Goal: Information Seeking & Learning: Learn about a topic

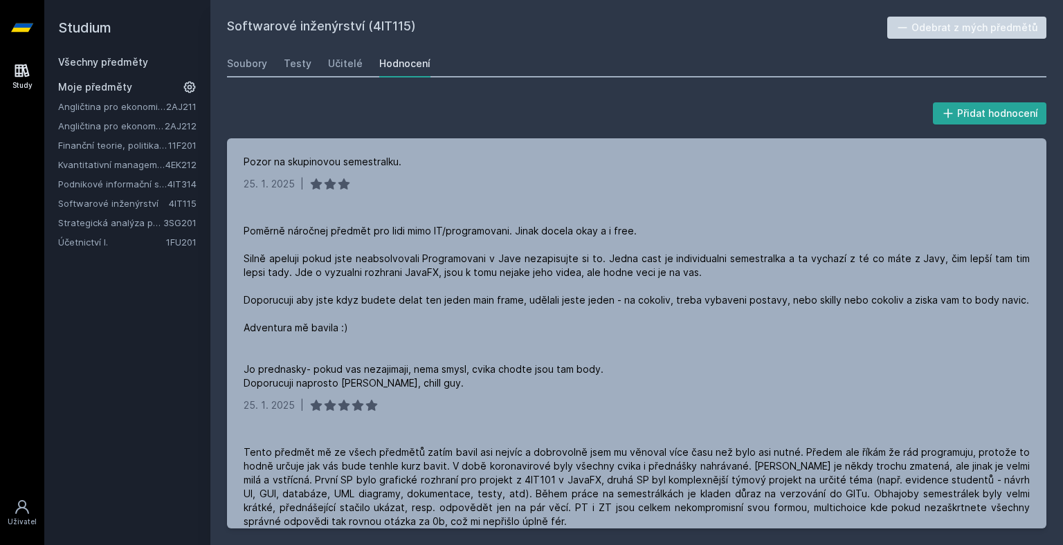
scroll to position [700, 0]
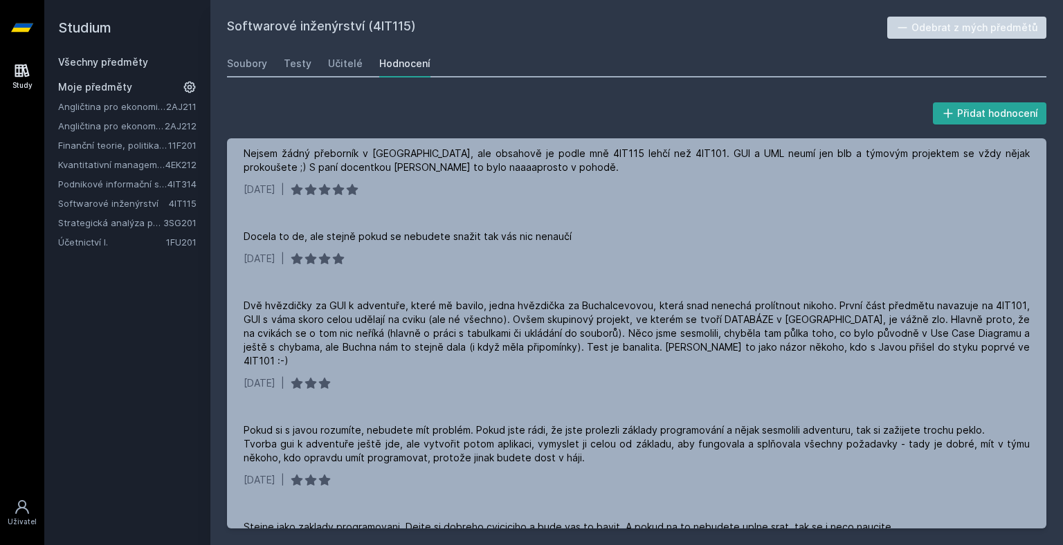
click at [114, 226] on link "Strategická analýza pro informatiky a statistiky" at bounding box center [110, 223] width 105 height 14
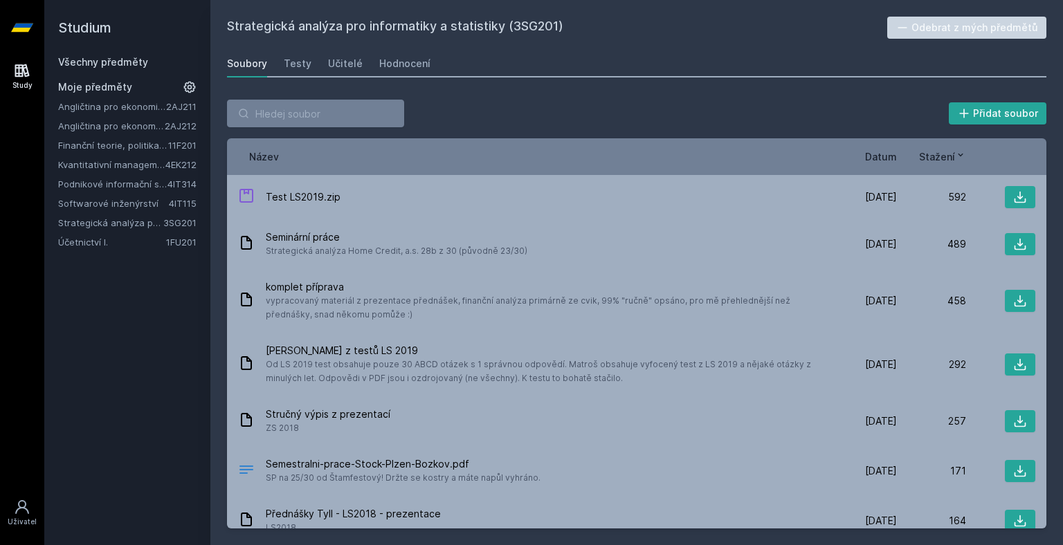
click at [357, 70] on div "Soubory Testy Učitelé Hodnocení" at bounding box center [636, 64] width 819 height 28
click at [350, 68] on div "Učitelé" at bounding box center [345, 64] width 35 height 14
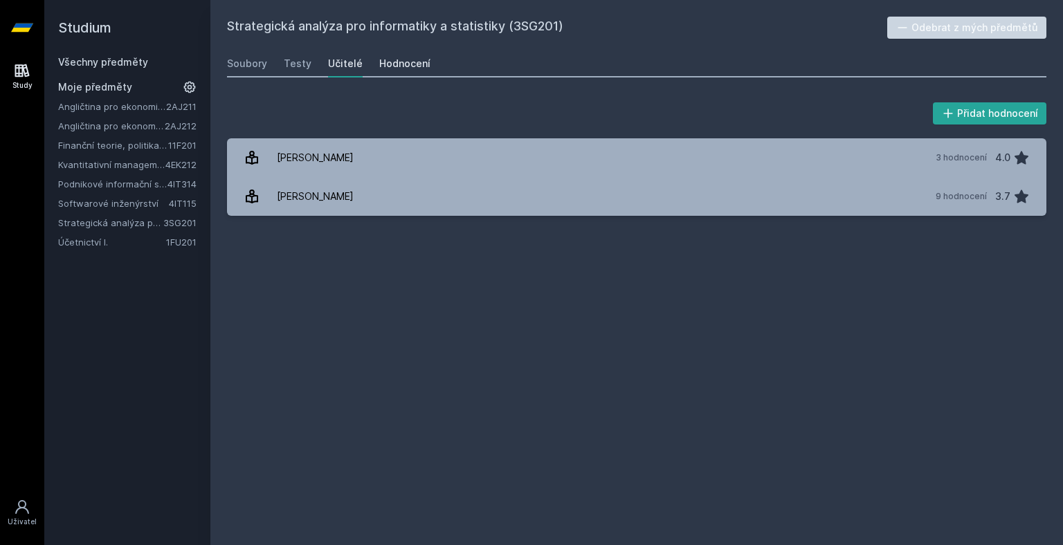
click at [390, 71] on link "Hodnocení" at bounding box center [404, 64] width 51 height 28
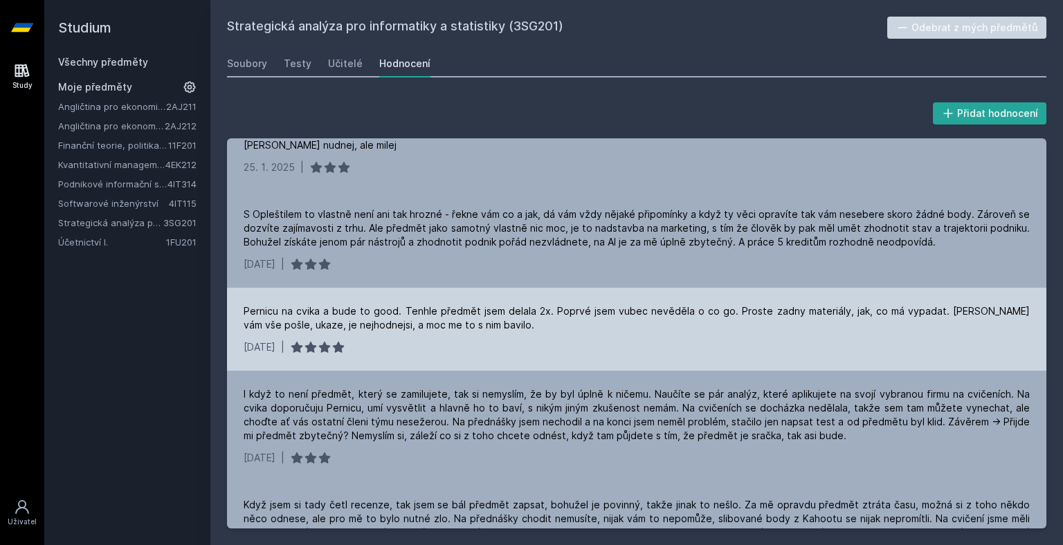
scroll to position [484, 0]
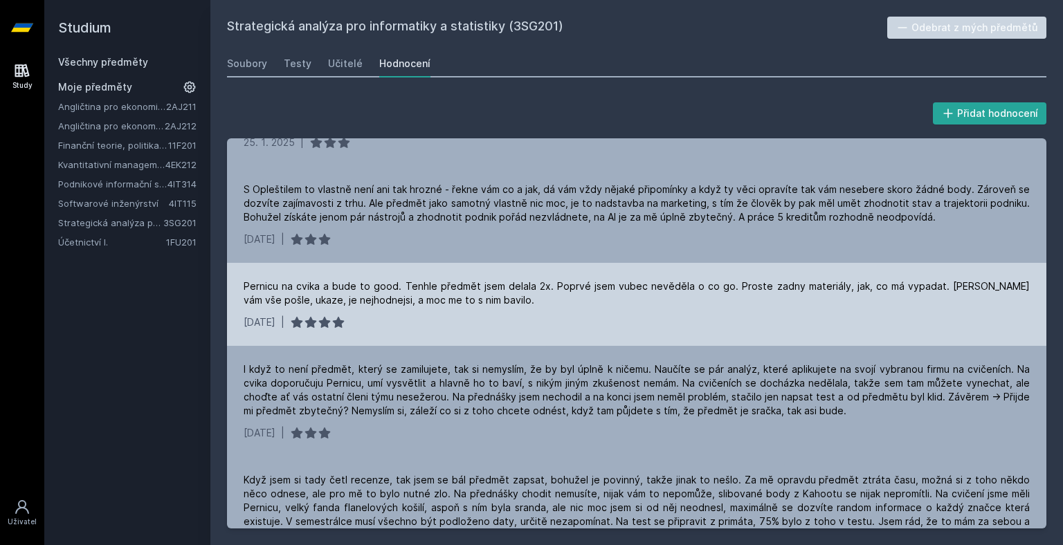
click at [464, 287] on div "Pernicu na cvika a bude to good. Tenhle předmět jsem delala 2x. Poprvé jsem vub…" at bounding box center [637, 294] width 786 height 28
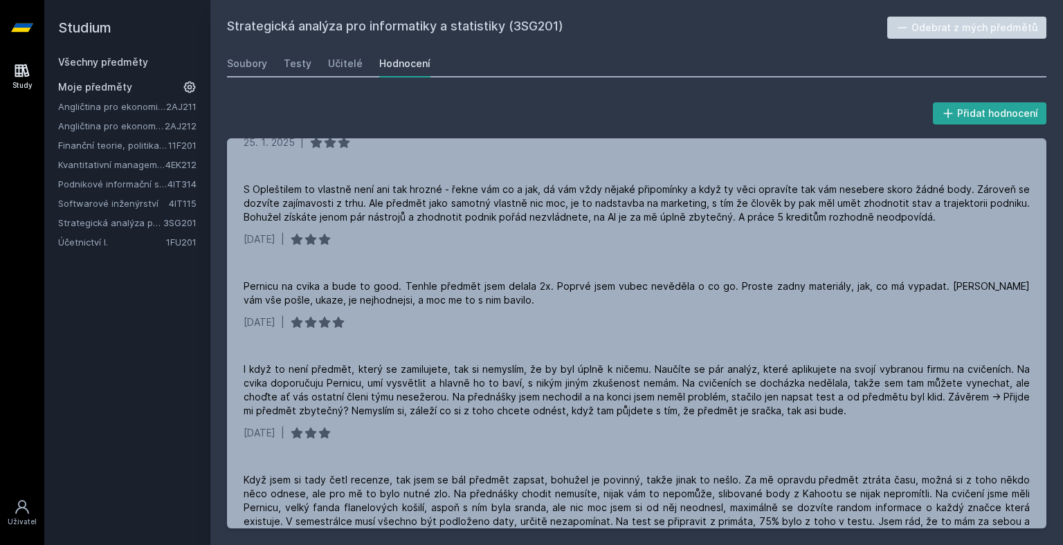
click at [144, 241] on link "Účetnictví I." at bounding box center [112, 242] width 108 height 14
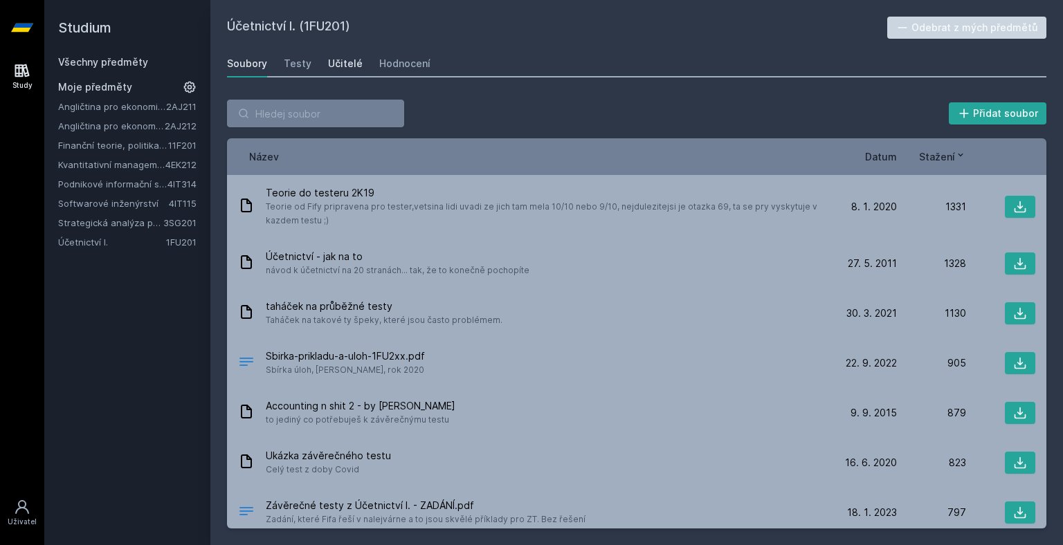
click at [338, 65] on div "Učitelé" at bounding box center [345, 64] width 35 height 14
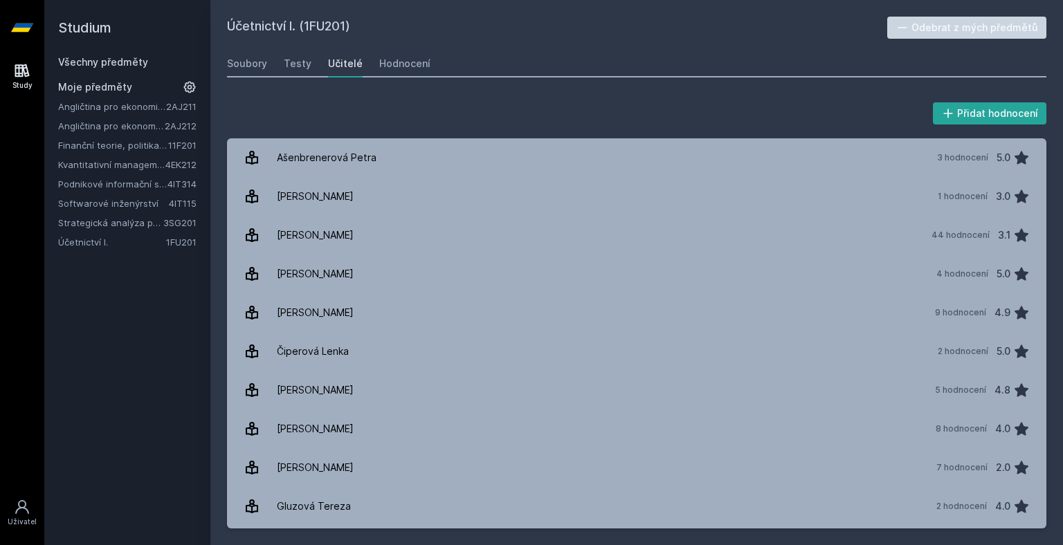
click at [824, 9] on div "Účetnictví I. (1FU201) Odebrat z mých předmětů Soubory Testy Učitelé Hodnocení …" at bounding box center [636, 272] width 853 height 545
click at [415, 53] on link "Hodnocení" at bounding box center [404, 64] width 51 height 28
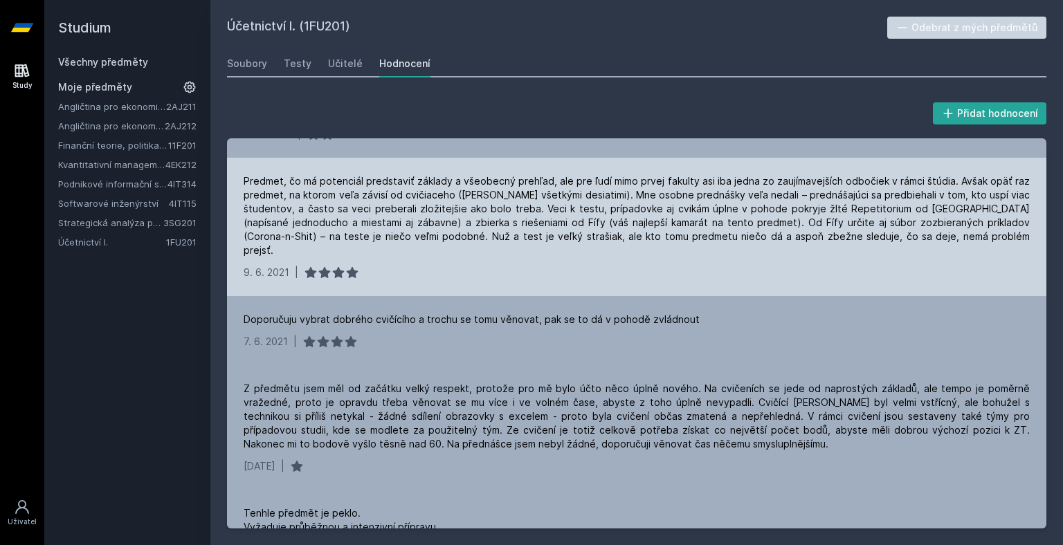
scroll to position [3344, 0]
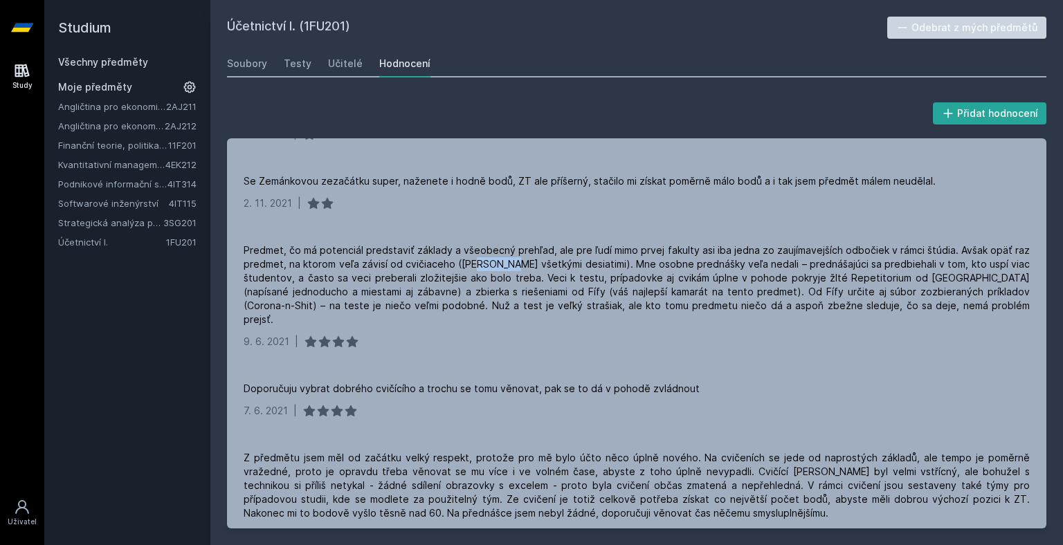
click at [148, 59] on div "Všechny předměty" at bounding box center [127, 62] width 138 height 14
click at [128, 65] on link "Všechny předměty" at bounding box center [103, 62] width 90 height 12
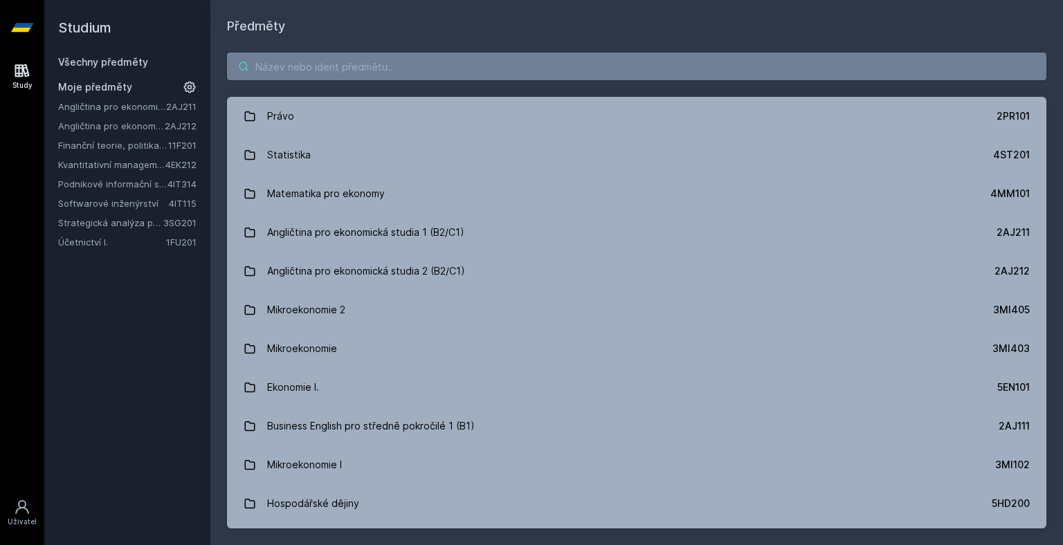
click at [305, 74] on input "search" at bounding box center [636, 67] width 819 height 28
paste input "Podnikové informační systémy"
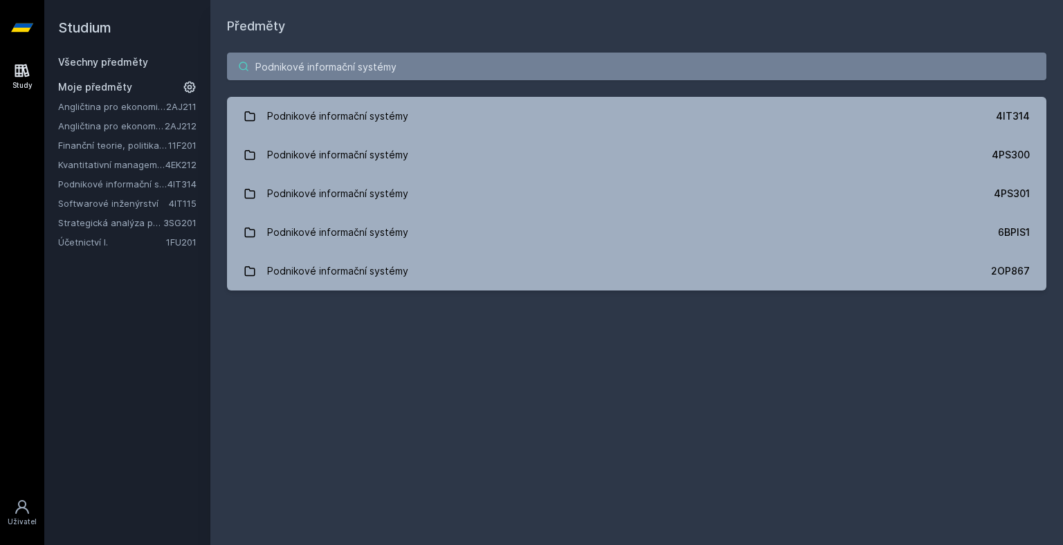
type input "Podnikové informační systémy"
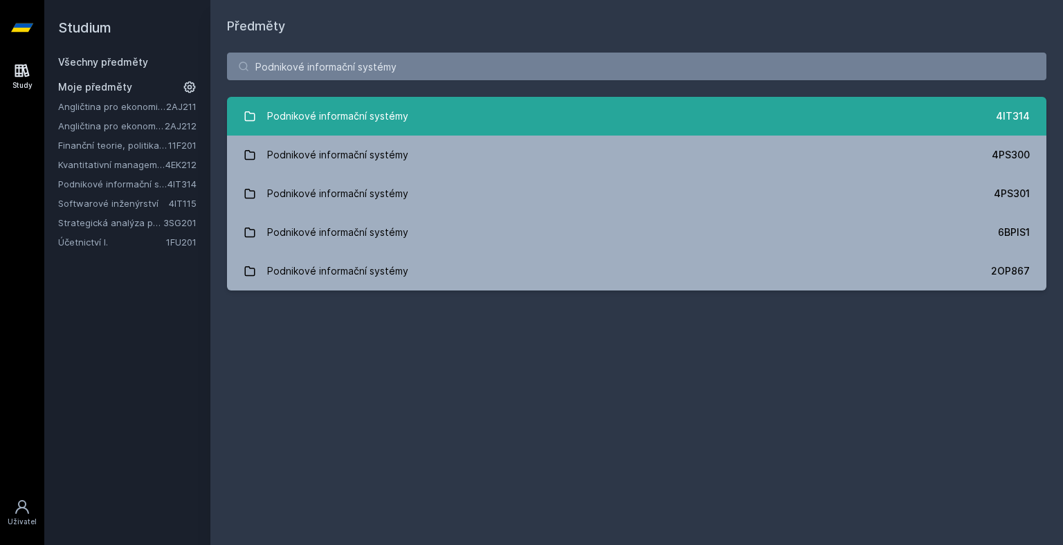
click at [566, 105] on link "Podnikové informační systémy 4IT314" at bounding box center [636, 116] width 819 height 39
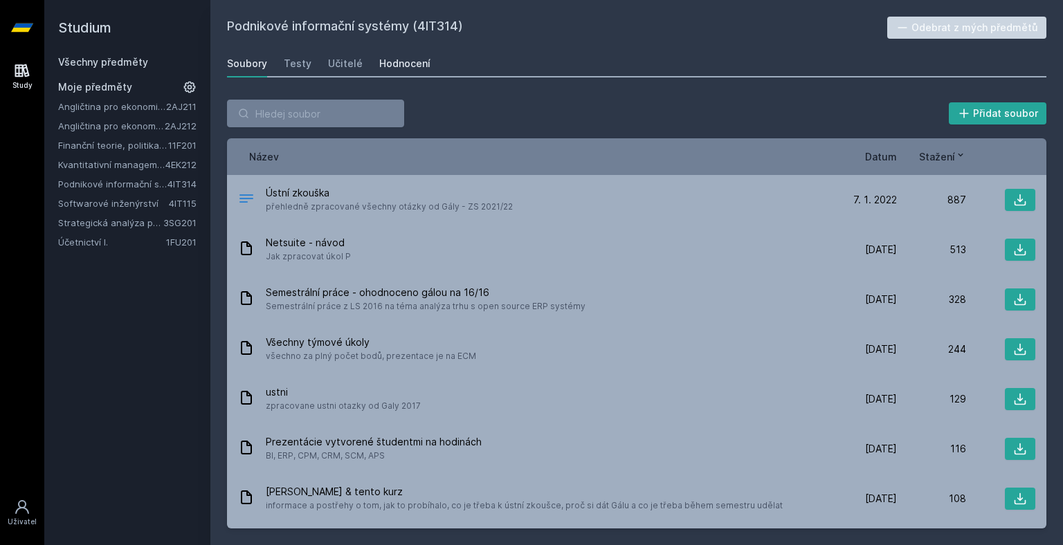
click at [379, 66] on div "Hodnocení" at bounding box center [404, 64] width 51 height 14
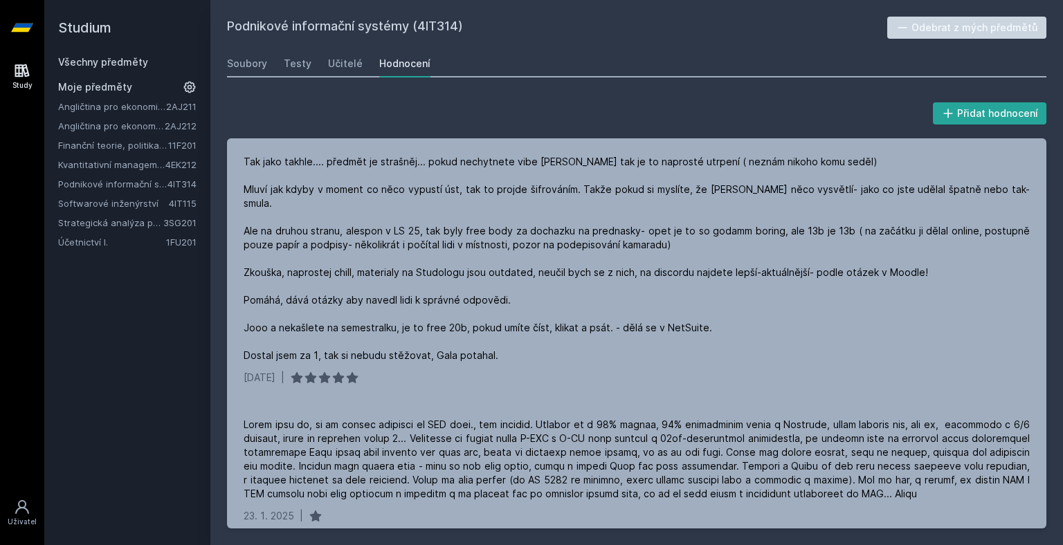
click at [114, 62] on link "Všechny předměty" at bounding box center [103, 62] width 90 height 12
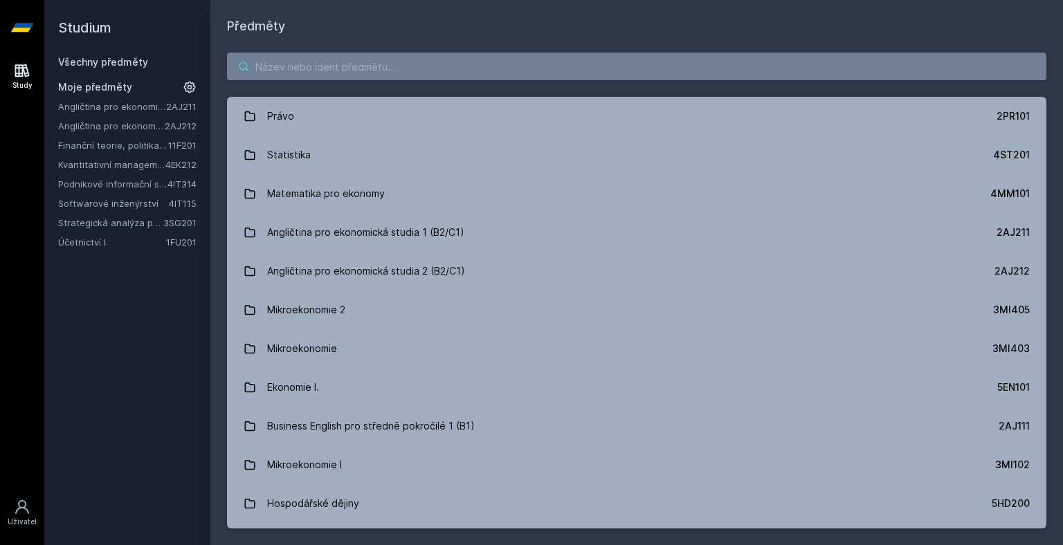
click at [322, 76] on input "search" at bounding box center [636, 67] width 819 height 28
paste input "Simulační modely pro informatiky"
type input "Simulační modely pro informatiky"
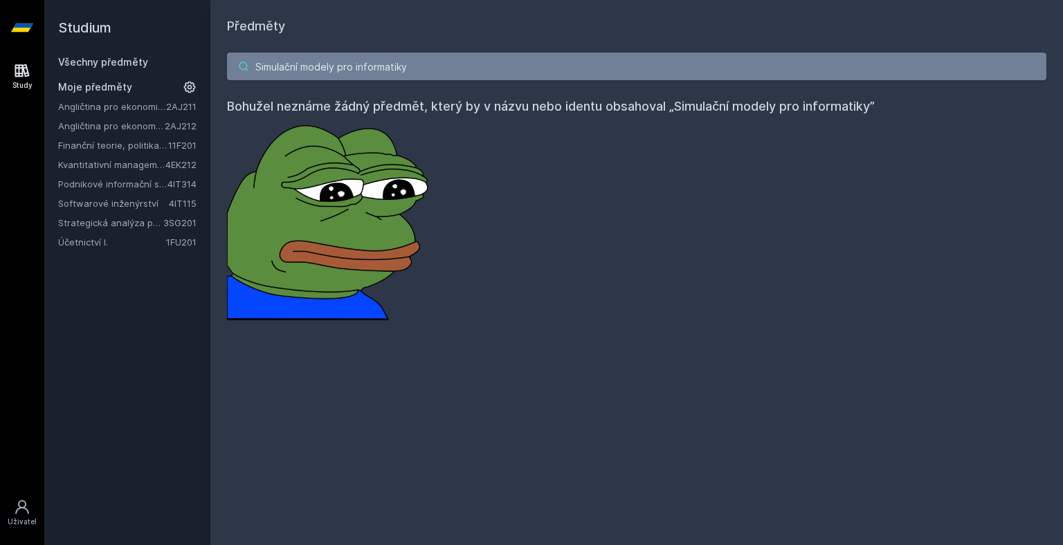
click at [257, 60] on input "Simulační modely pro informatiky" at bounding box center [636, 67] width 819 height 28
drag, startPoint x: 432, startPoint y: 64, endPoint x: 216, endPoint y: 52, distance: 216.3
click at [216, 52] on div "Simulační modely pro informatiky Bohužel neznáme žádný předmět, který by v názv…" at bounding box center [636, 186] width 853 height 301
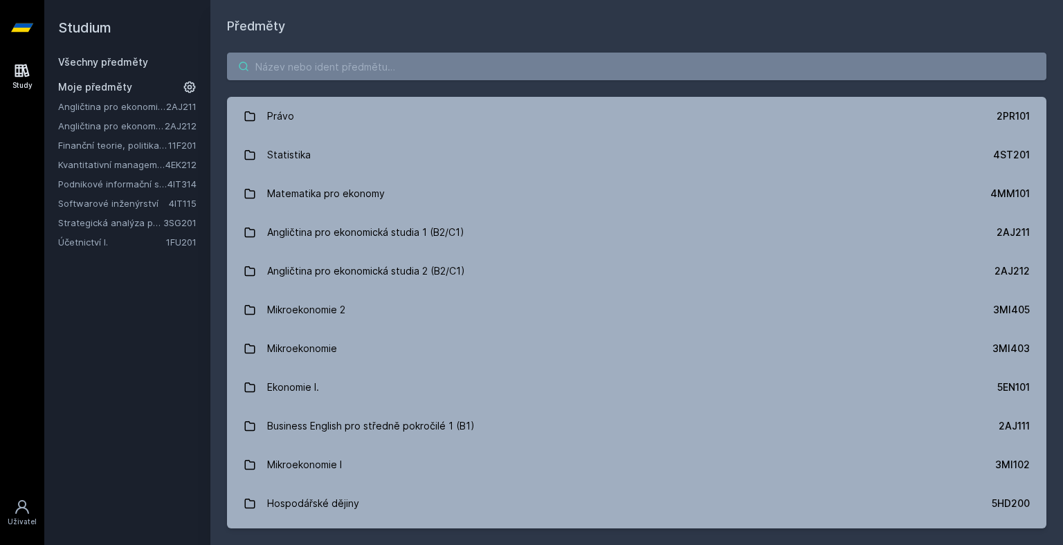
paste input "4EK317"
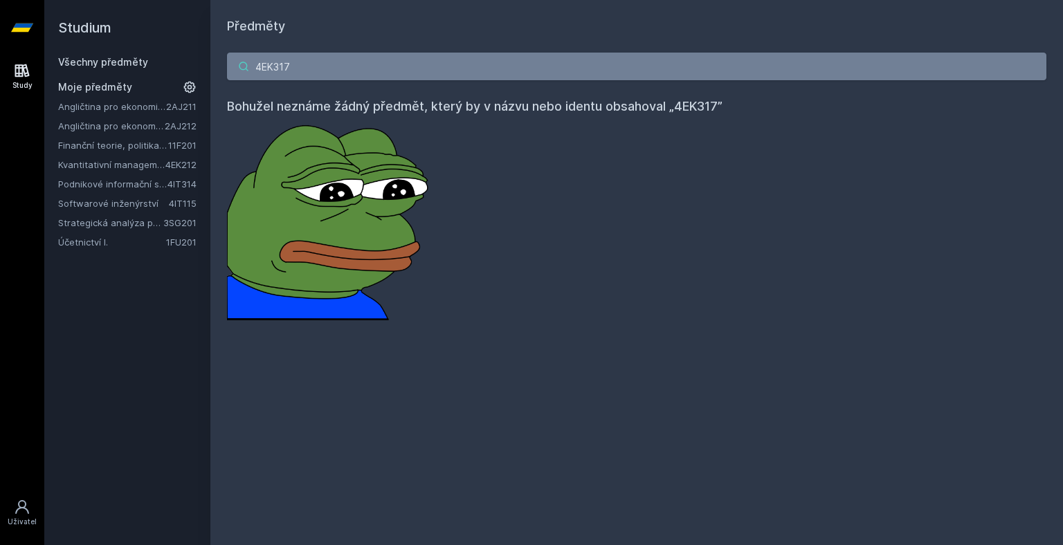
drag, startPoint x: 291, startPoint y: 69, endPoint x: 221, endPoint y: 66, distance: 69.9
click at [221, 66] on div "4EK317 Bohužel neznáme žádný předmět, který by v názvu nebo identu obsahoval „4…" at bounding box center [636, 186] width 853 height 301
paste input "Fenomén myšlení pro manažery"
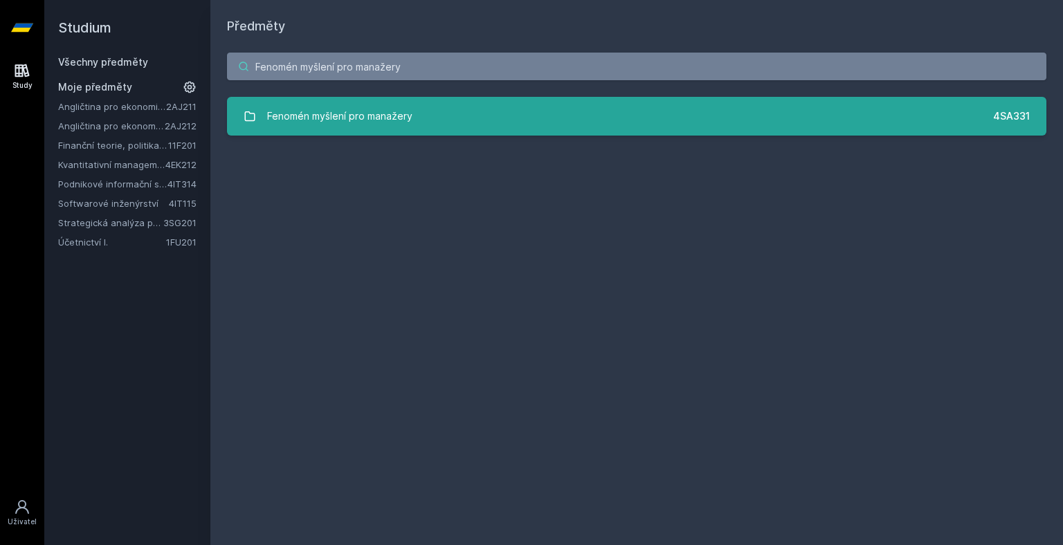
type input "Fenomén myšlení pro manažery"
click at [473, 115] on link "Fenomén myšlení pro manažery 4SA331" at bounding box center [636, 116] width 819 height 39
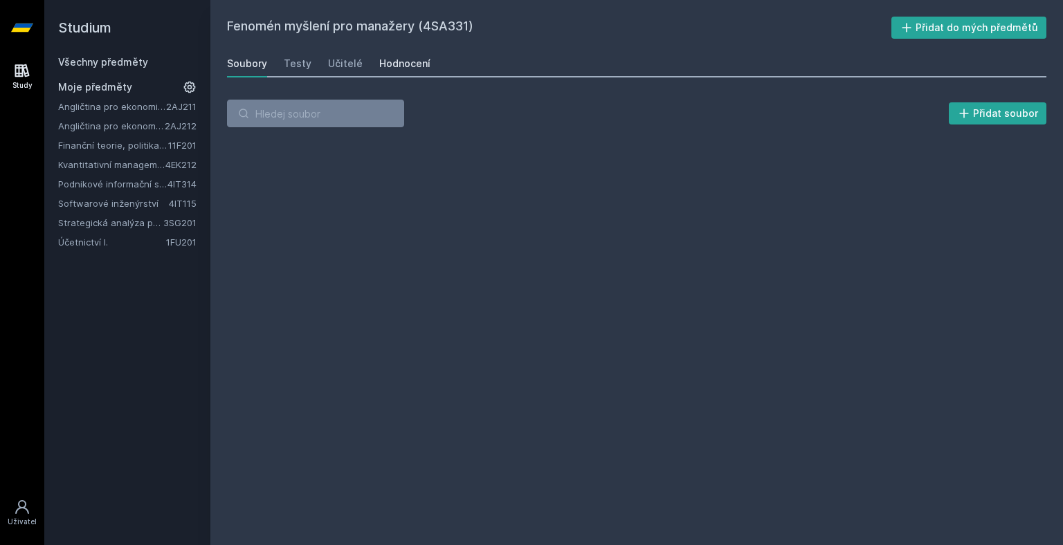
click at [390, 66] on div "Hodnocení" at bounding box center [404, 64] width 51 height 14
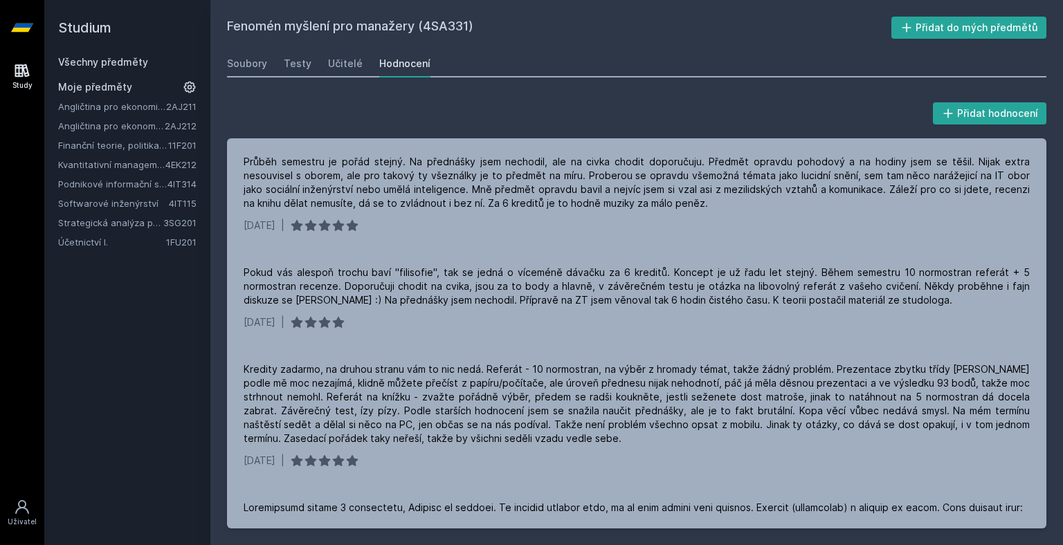
drag, startPoint x: 421, startPoint y: 28, endPoint x: 462, endPoint y: 35, distance: 42.1
click at [462, 35] on h2 "Fenomén myšlení pro manažery (4SA331)" at bounding box center [559, 28] width 664 height 22
drag, startPoint x: 462, startPoint y: 35, endPoint x: 435, endPoint y: 21, distance: 30.3
click at [444, 25] on h2 "Fenomén myšlení pro manažery (4SA331)" at bounding box center [559, 28] width 664 height 22
click at [426, 21] on h2 "Fenomén myšlení pro manažery (4SA331)" at bounding box center [559, 28] width 664 height 22
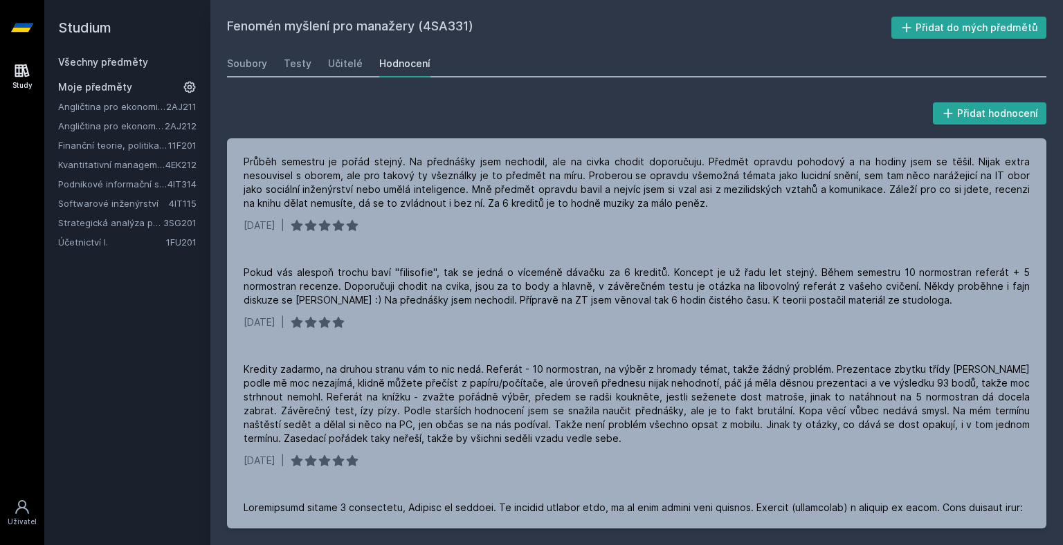
drag, startPoint x: 426, startPoint y: 21, endPoint x: 462, endPoint y: 25, distance: 36.2
click at [462, 25] on h2 "Fenomén myšlení pro manažery (4SA331)" at bounding box center [559, 28] width 664 height 22
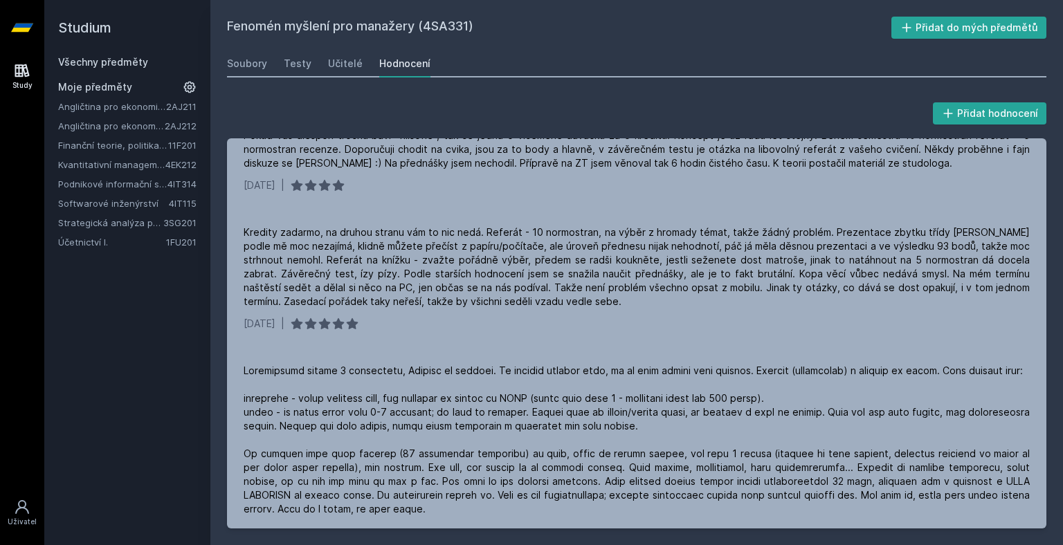
scroll to position [138, 0]
drag, startPoint x: 590, startPoint y: 41, endPoint x: 563, endPoint y: 15, distance: 37.7
click at [590, 40] on div "Fenomén myšlení pro manažery (4SA331) Přidat do mých předmětů Soubory Testy Uči…" at bounding box center [636, 273] width 819 height 512
click at [155, 61] on div "Všechny předměty" at bounding box center [127, 62] width 138 height 14
click at [134, 56] on link "Všechny předměty" at bounding box center [103, 62] width 90 height 12
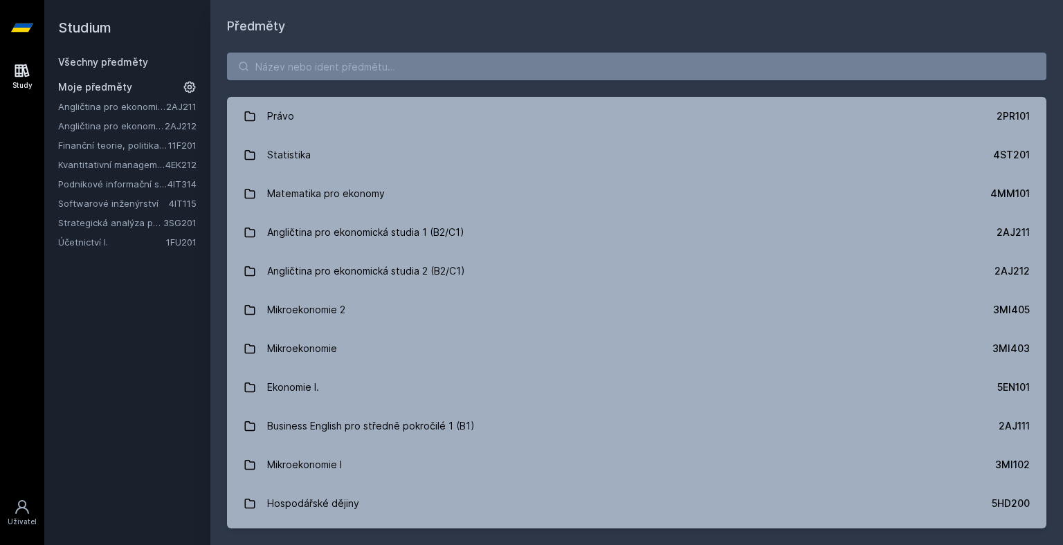
click at [136, 158] on link "Kvantitativní management" at bounding box center [111, 165] width 107 height 14
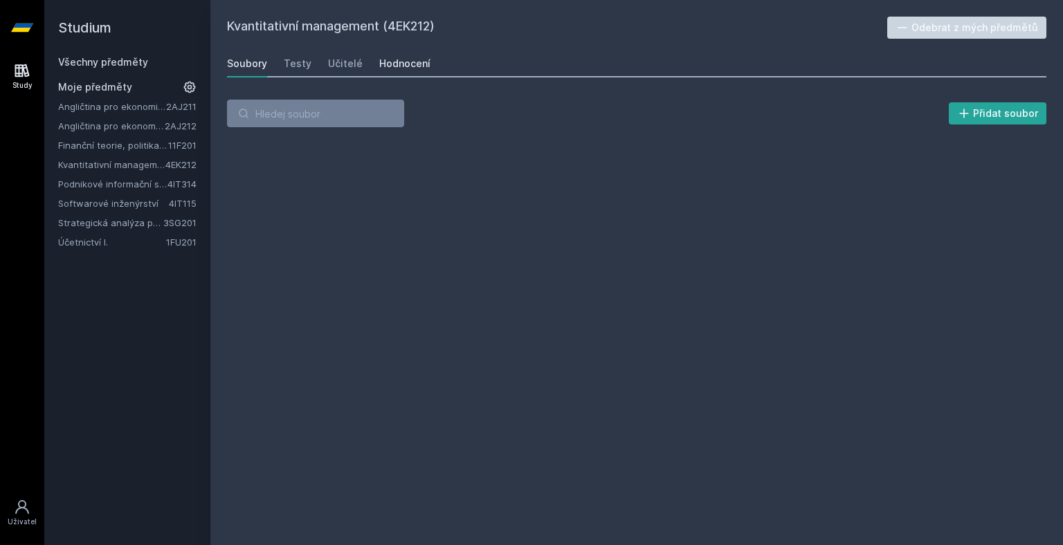
click at [392, 57] on div "Hodnocení" at bounding box center [404, 64] width 51 height 14
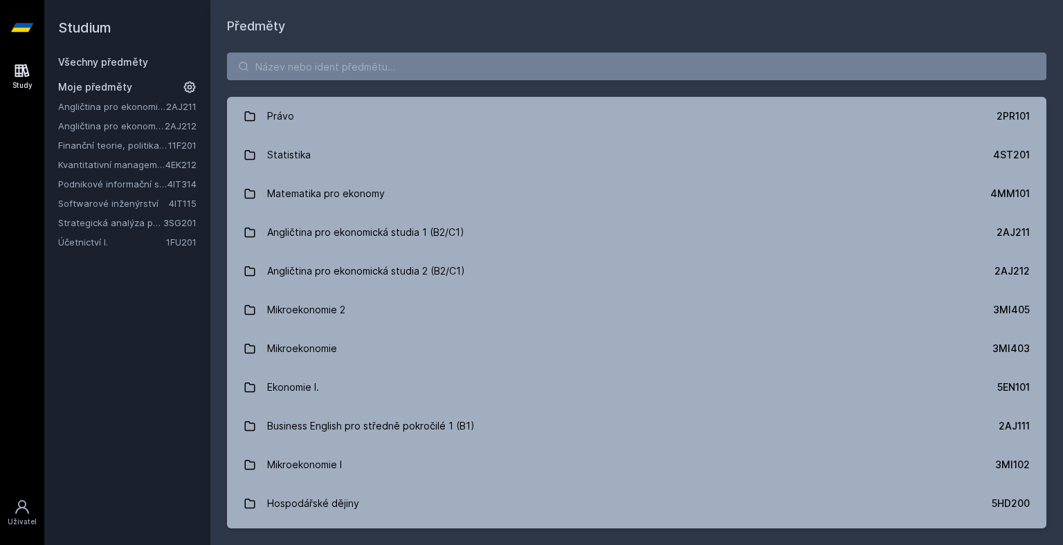
click at [117, 244] on link "Účetnictví I." at bounding box center [112, 242] width 108 height 14
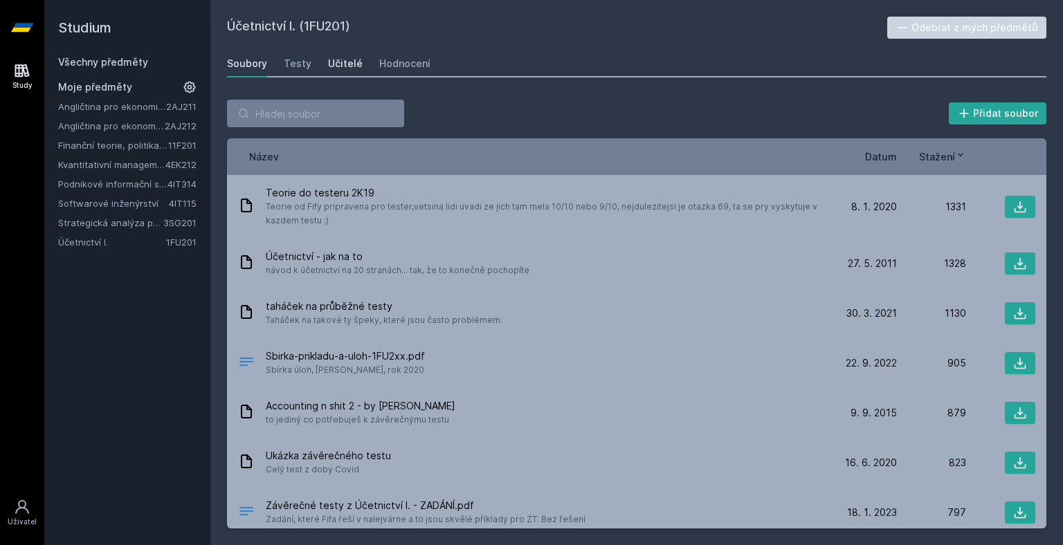
click at [328, 71] on link "Učitelé" at bounding box center [345, 64] width 35 height 28
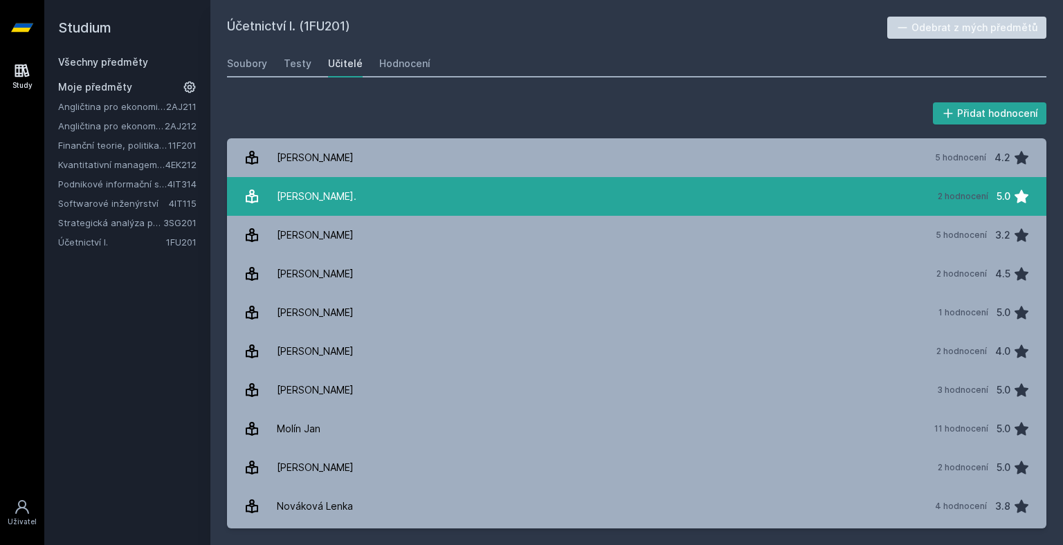
scroll to position [900, 0]
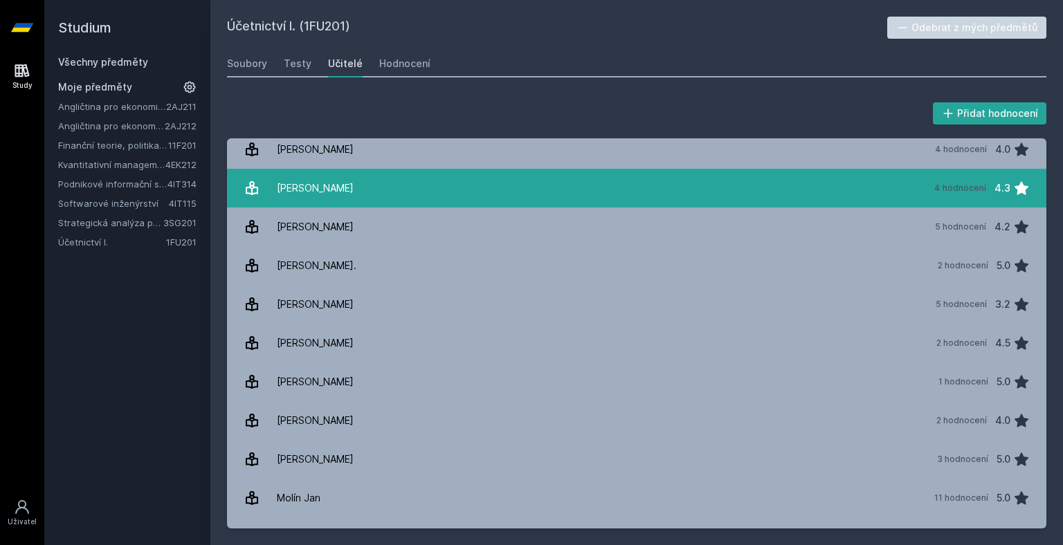
click at [375, 182] on link "[PERSON_NAME] 4 hodnocení 4.3" at bounding box center [636, 188] width 819 height 39
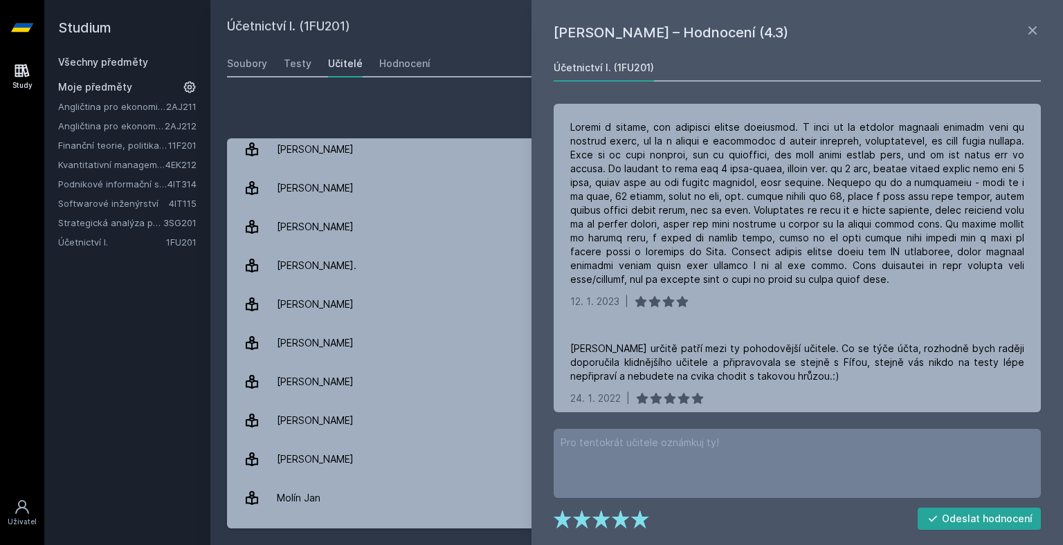
click at [468, 96] on div "Přidat hodnocení [PERSON_NAME] – Hodnocení (4.3) Účetnictví I. (1FU201) [DATE] …" at bounding box center [636, 314] width 853 height 462
click at [1028, 31] on icon at bounding box center [1032, 30] width 17 height 17
